Goal: Task Accomplishment & Management: Use online tool/utility

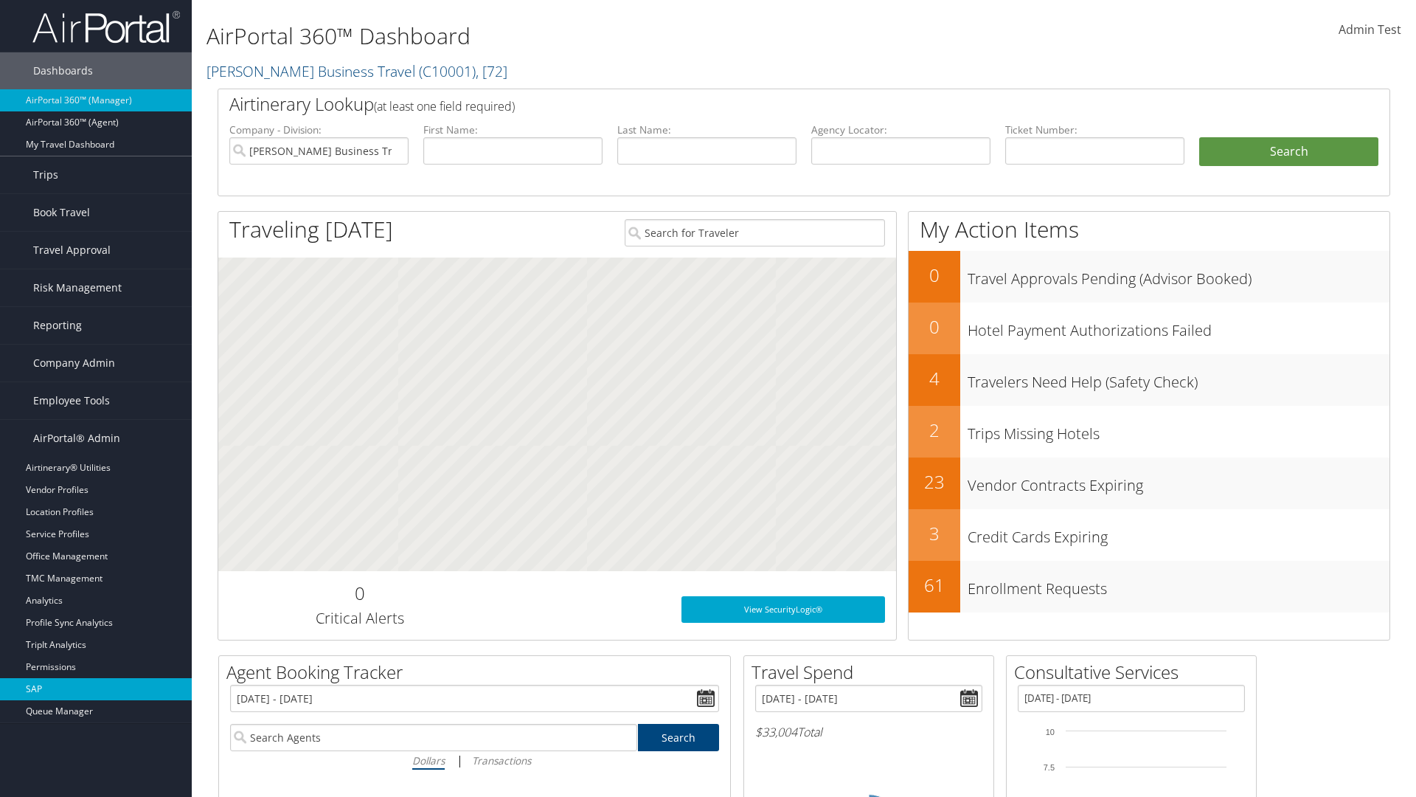
click at [96, 689] on link "SAP" at bounding box center [96, 689] width 192 height 22
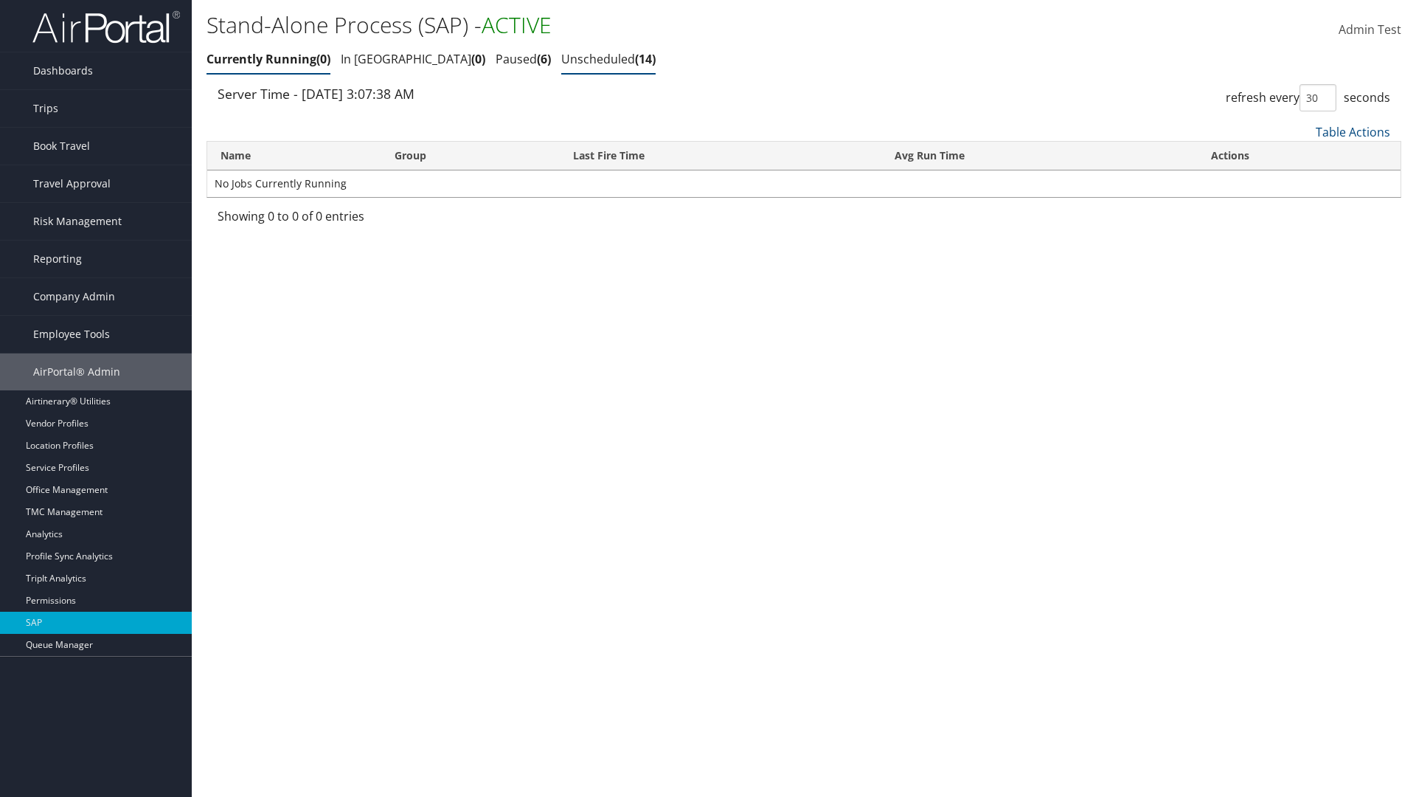
click at [561, 59] on link "Unscheduled 14" at bounding box center [608, 59] width 94 height 16
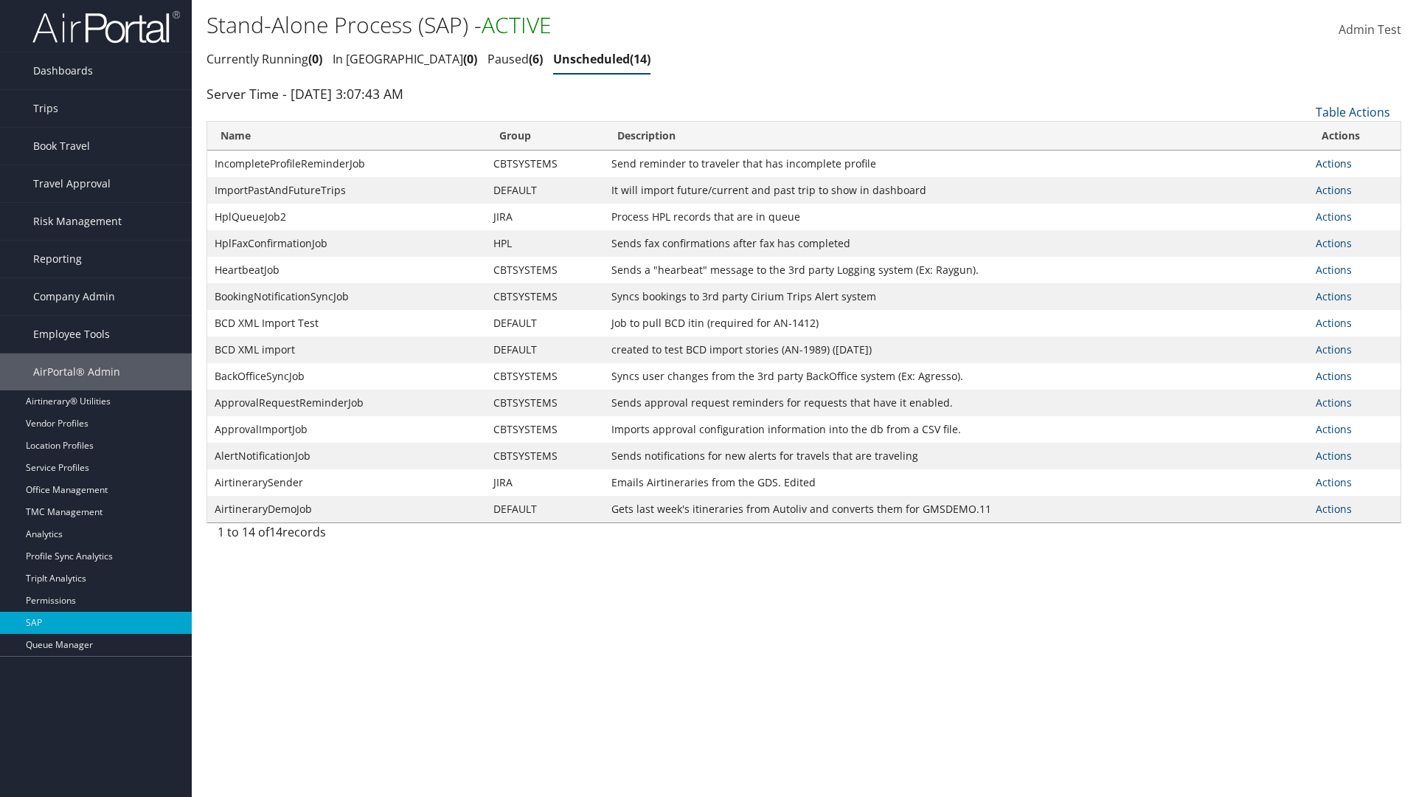
click at [1333, 163] on link "Actions" at bounding box center [1334, 163] width 36 height 14
click at [0, 0] on link "Schedule job" at bounding box center [0, 0] width 0 height 0
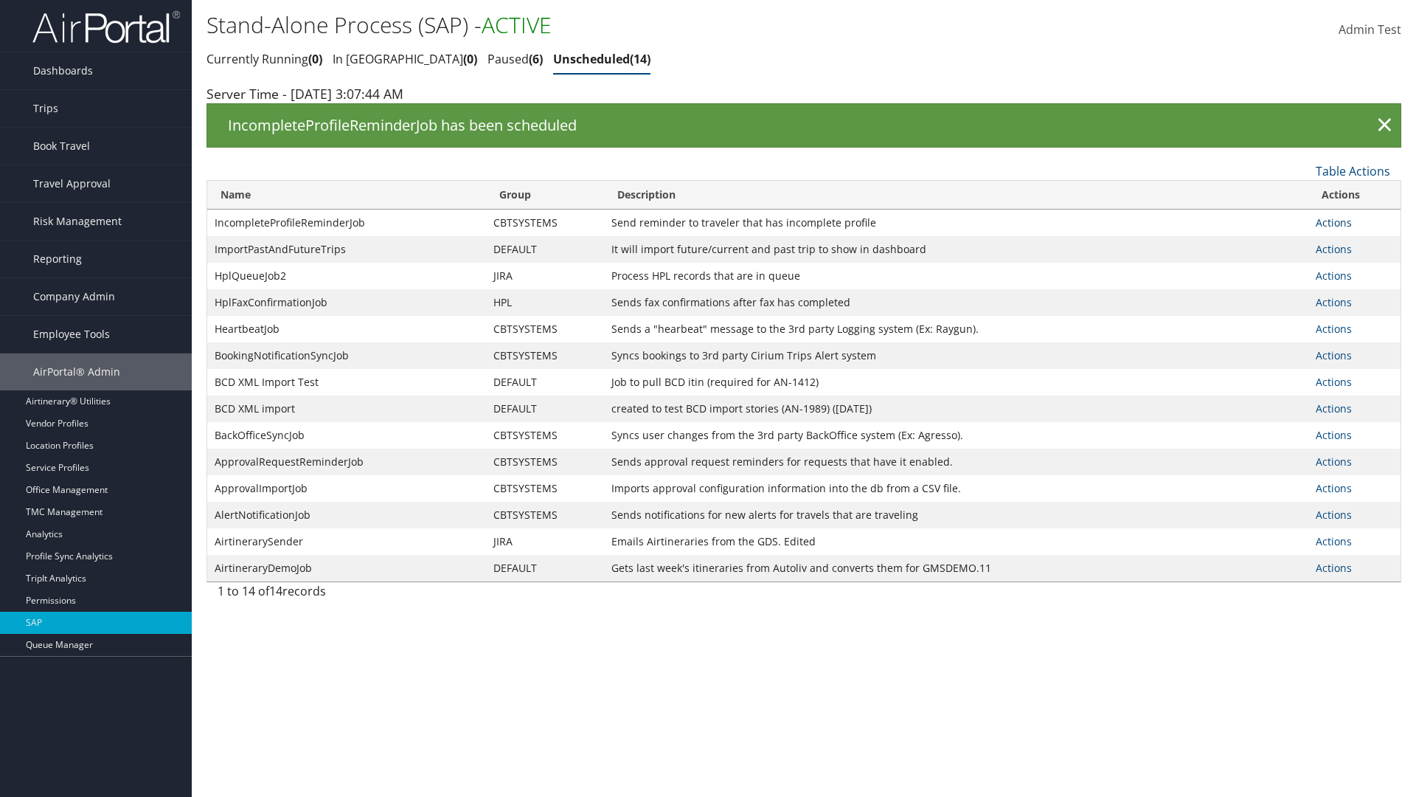
click at [1333, 222] on link "Actions" at bounding box center [1334, 222] width 36 height 14
click at [1354, 269] on link "Edit Job" at bounding box center [1354, 269] width 76 height 25
